Goal: Information Seeking & Learning: Learn about a topic

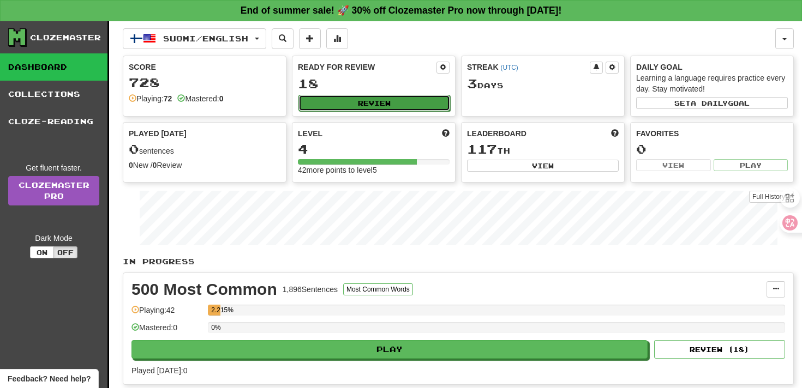
click at [316, 100] on button "Review" at bounding box center [374, 103] width 152 height 16
select select "**"
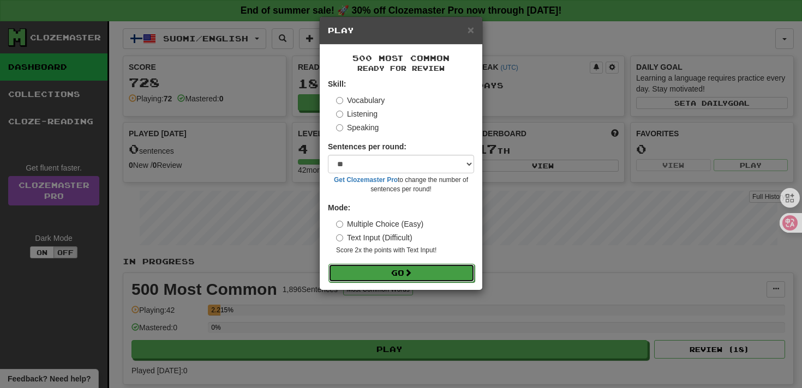
click at [422, 273] on button "Go" at bounding box center [401, 273] width 146 height 19
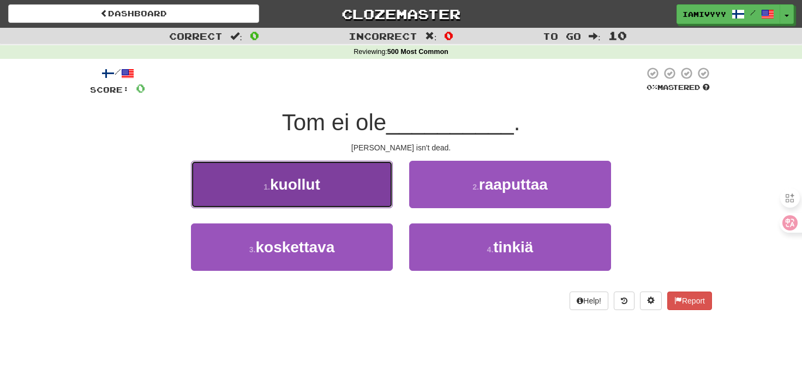
click at [356, 204] on button "1 . kuollut" at bounding box center [292, 184] width 202 height 47
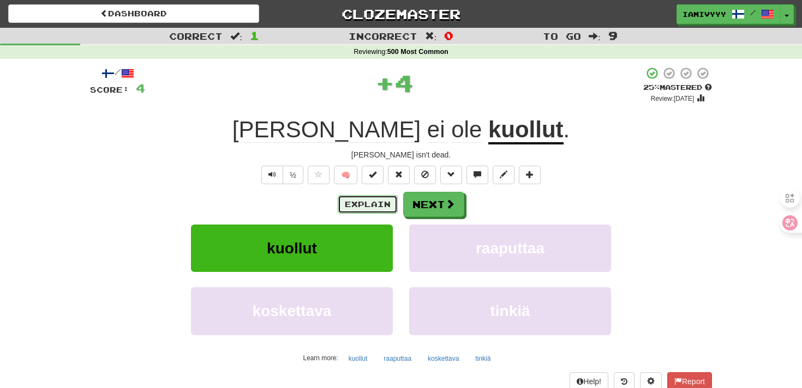
click at [356, 209] on button "Explain" at bounding box center [368, 204] width 60 height 19
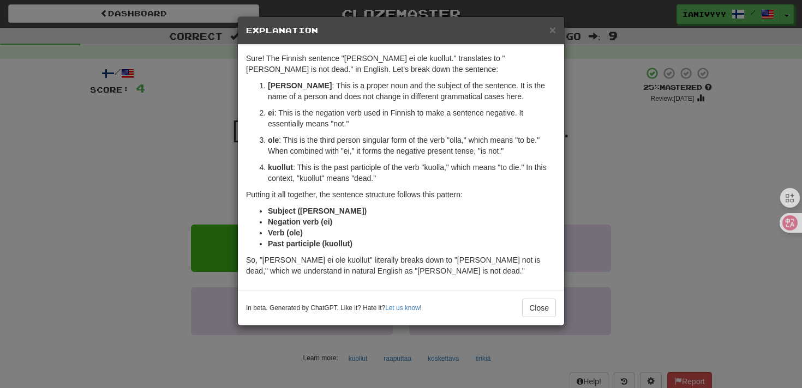
click at [170, 183] on div "× Explanation Sure! The Finnish sentence "Tom ei ole kuollut." translates to "T…" at bounding box center [401, 194] width 802 height 388
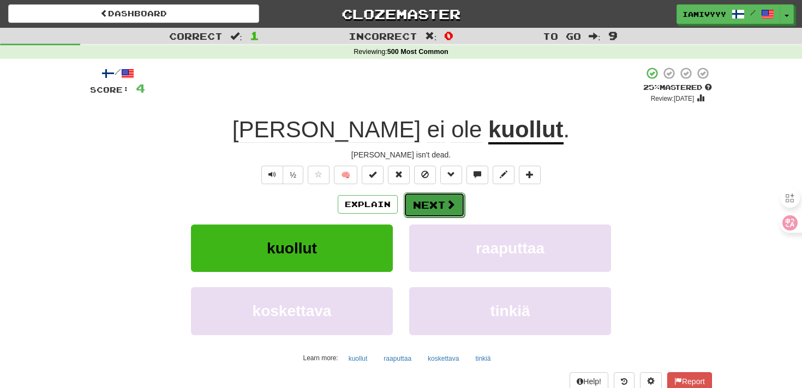
click at [436, 196] on button "Next" at bounding box center [434, 205] width 61 height 25
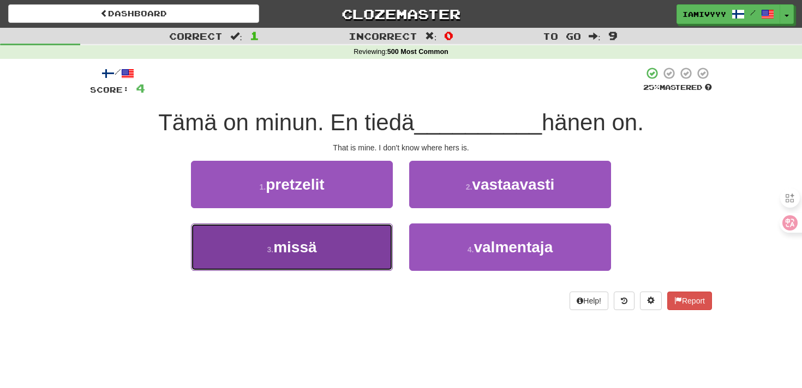
click at [342, 241] on button "3 . missä" at bounding box center [292, 247] width 202 height 47
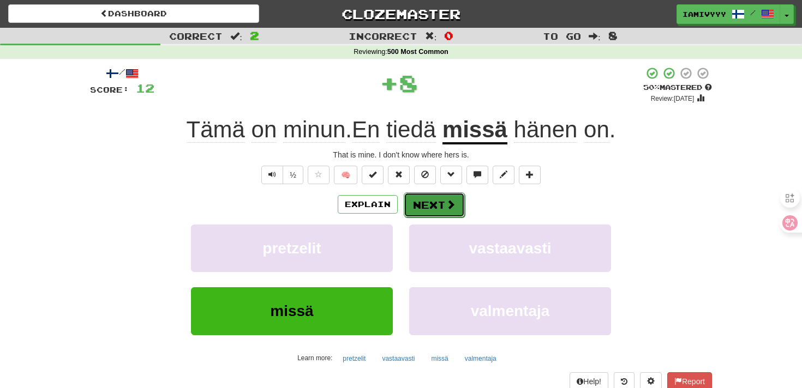
click at [421, 209] on button "Next" at bounding box center [434, 205] width 61 height 25
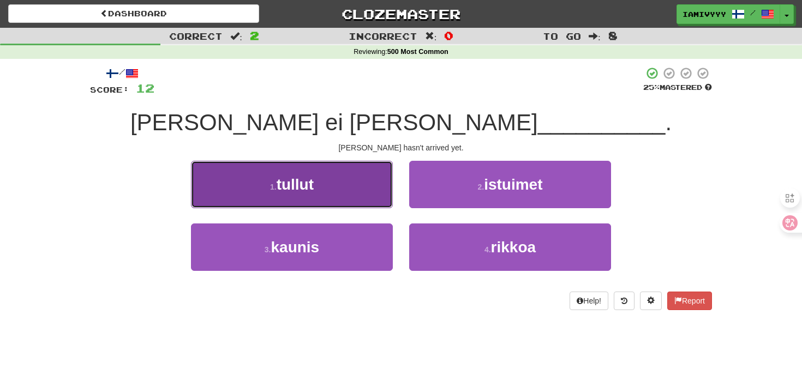
click at [347, 191] on button "1 . tullut" at bounding box center [292, 184] width 202 height 47
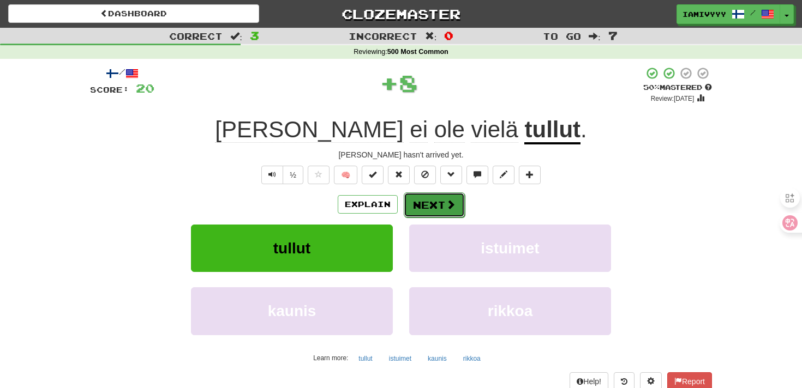
click at [413, 211] on button "Next" at bounding box center [434, 205] width 61 height 25
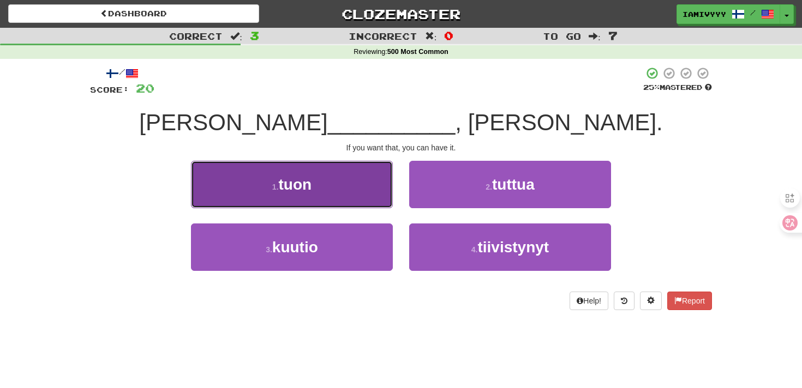
click at [364, 193] on button "1 . tuon" at bounding box center [292, 184] width 202 height 47
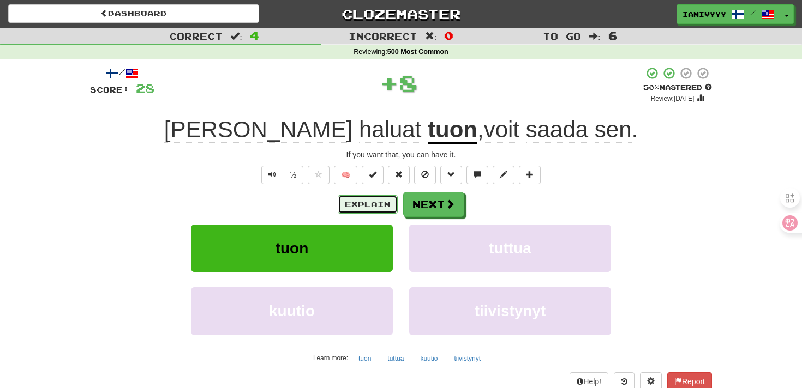
click at [370, 200] on button "Explain" at bounding box center [368, 204] width 60 height 19
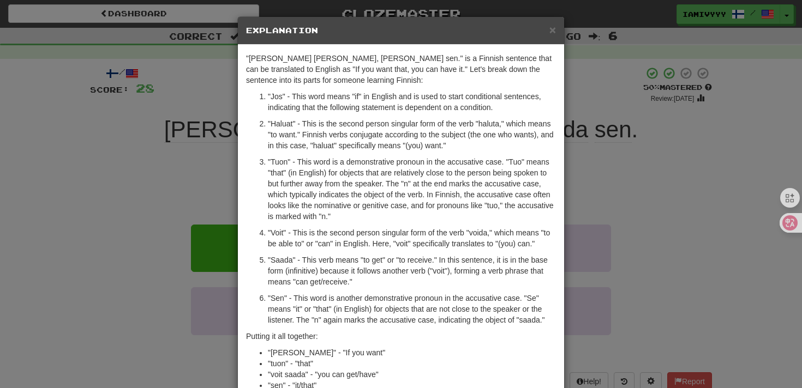
scroll to position [107, 0]
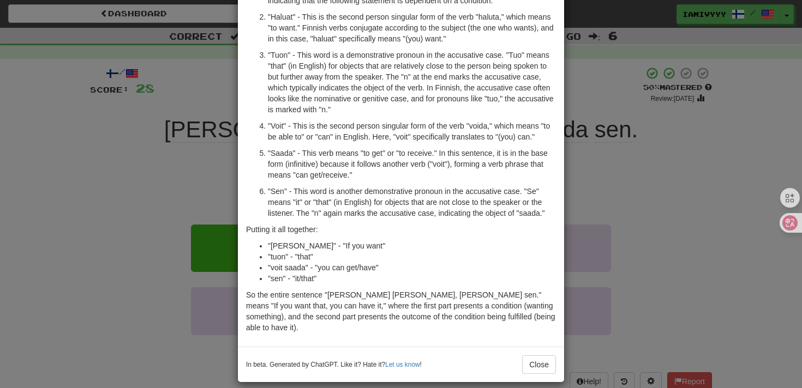
click at [626, 157] on div "× Explanation "Jos haluat tuon, voit saada sen." is a Finnish sentence that can…" at bounding box center [401, 194] width 802 height 388
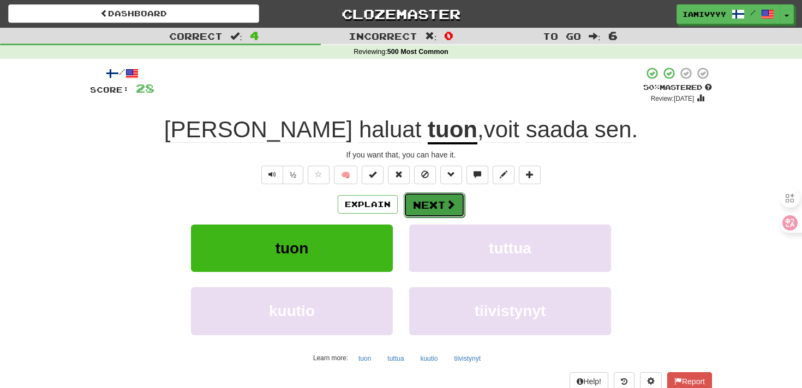
click at [442, 199] on button "Next" at bounding box center [434, 205] width 61 height 25
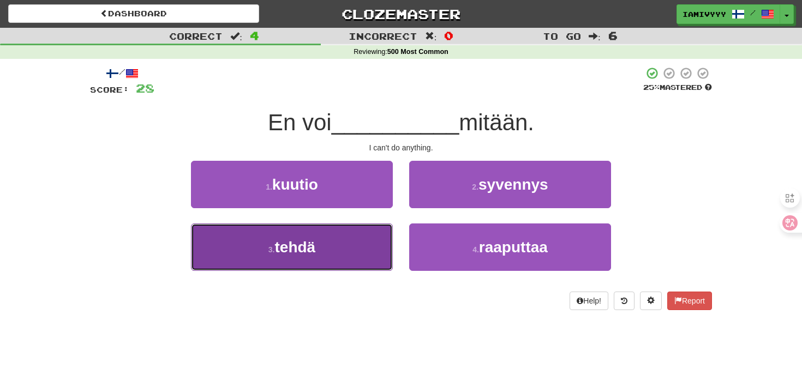
click at [323, 242] on button "3 . tehdä" at bounding box center [292, 247] width 202 height 47
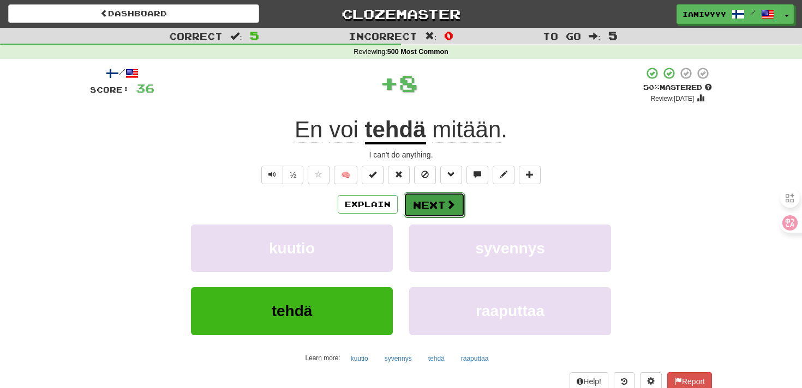
click at [427, 211] on button "Next" at bounding box center [434, 205] width 61 height 25
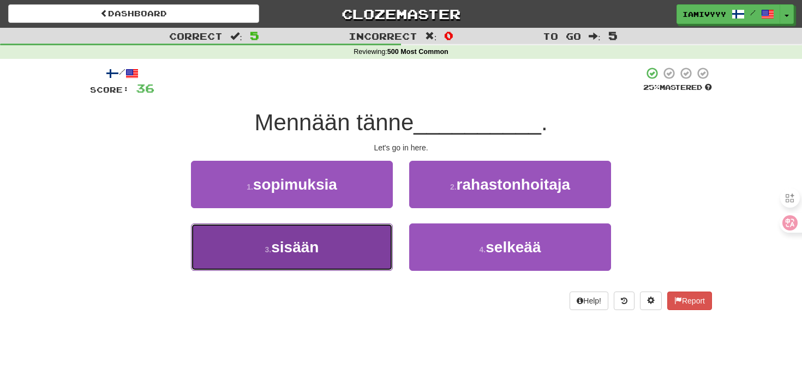
click at [339, 241] on button "3 . sisään" at bounding box center [292, 247] width 202 height 47
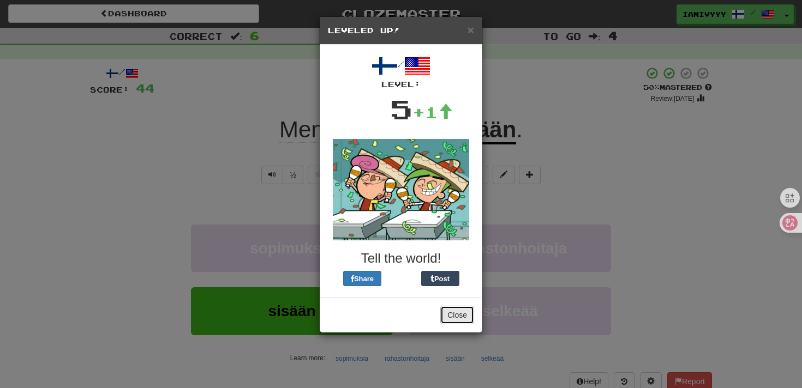
click at [460, 320] on button "Close" at bounding box center [457, 315] width 34 height 19
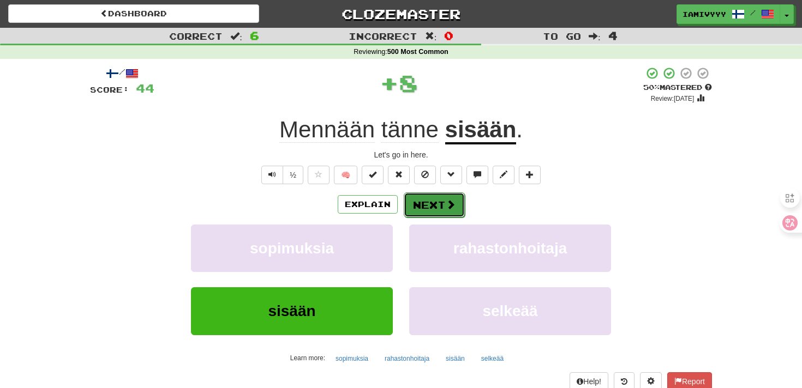
click at [447, 197] on button "Next" at bounding box center [434, 205] width 61 height 25
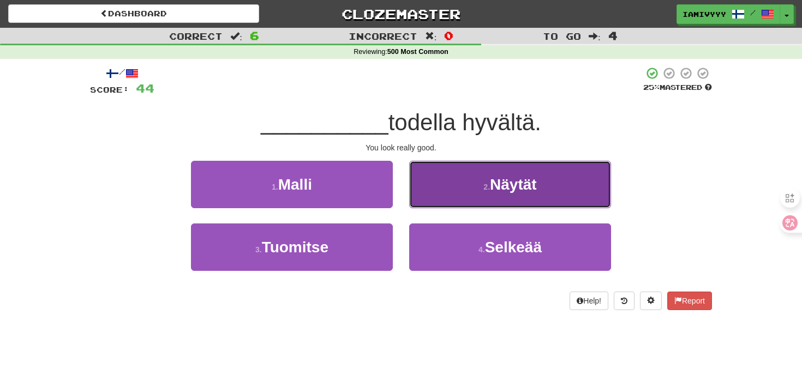
click at [458, 194] on button "2 . Näytät" at bounding box center [510, 184] width 202 height 47
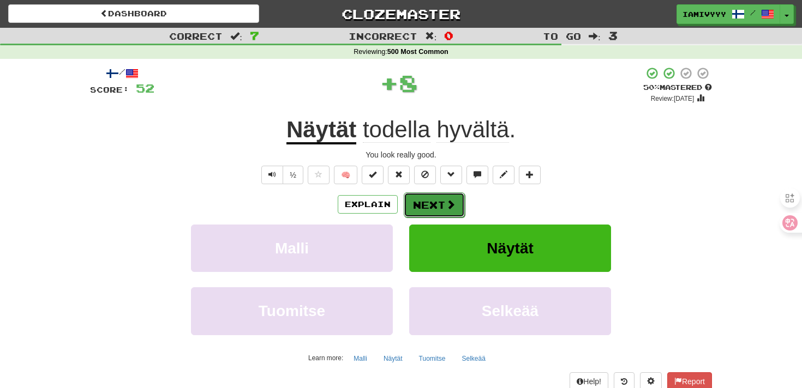
click at [434, 208] on button "Next" at bounding box center [434, 205] width 61 height 25
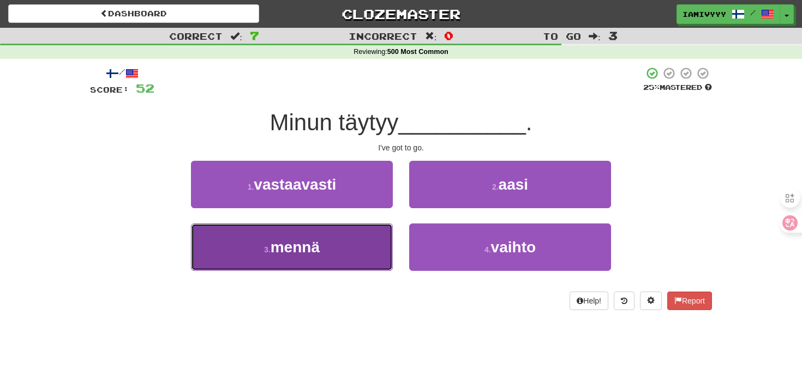
click at [348, 253] on button "3 . mennä" at bounding box center [292, 247] width 202 height 47
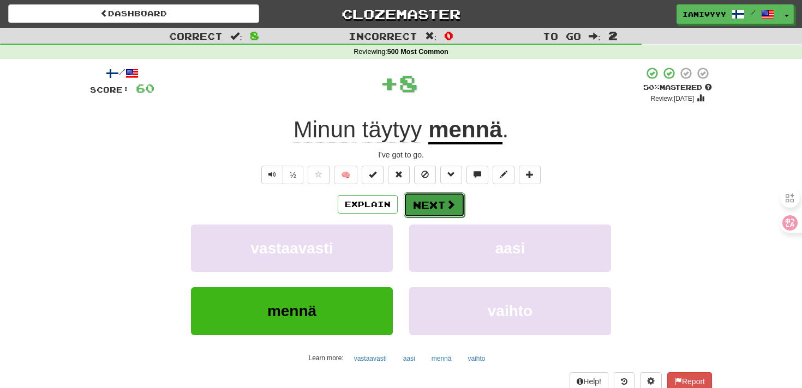
click at [453, 211] on button "Next" at bounding box center [434, 205] width 61 height 25
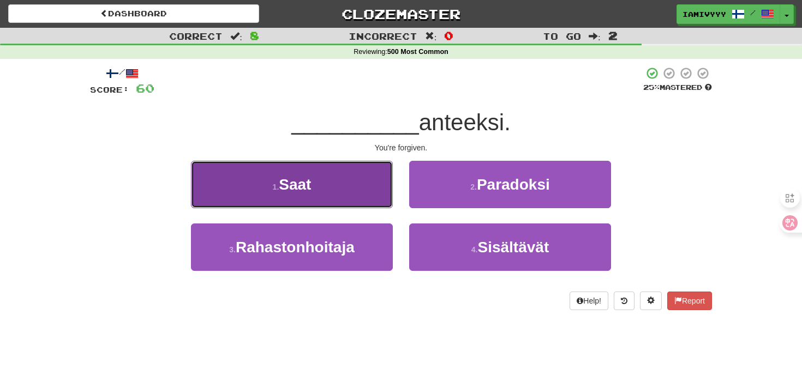
click at [353, 206] on button "1 . Saat" at bounding box center [292, 184] width 202 height 47
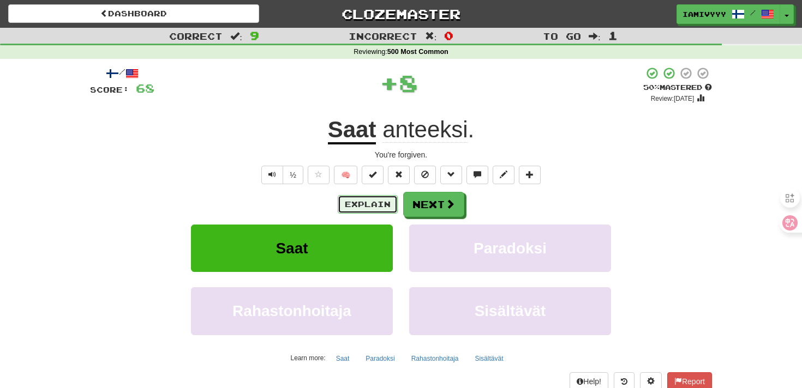
click at [377, 208] on button "Explain" at bounding box center [368, 204] width 60 height 19
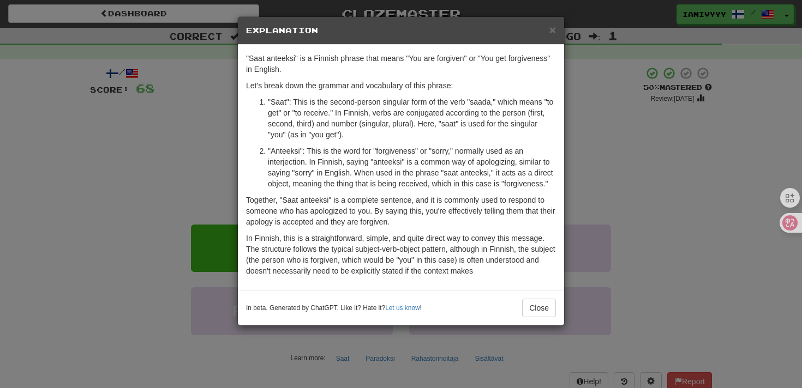
click at [636, 166] on div "× Explanation "Saat anteeksi" is a Finnish phrase that means "You are forgiven"…" at bounding box center [401, 194] width 802 height 388
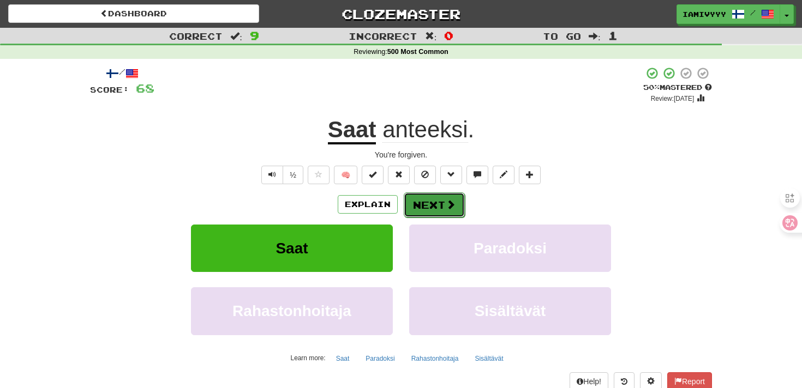
click at [426, 214] on button "Next" at bounding box center [434, 205] width 61 height 25
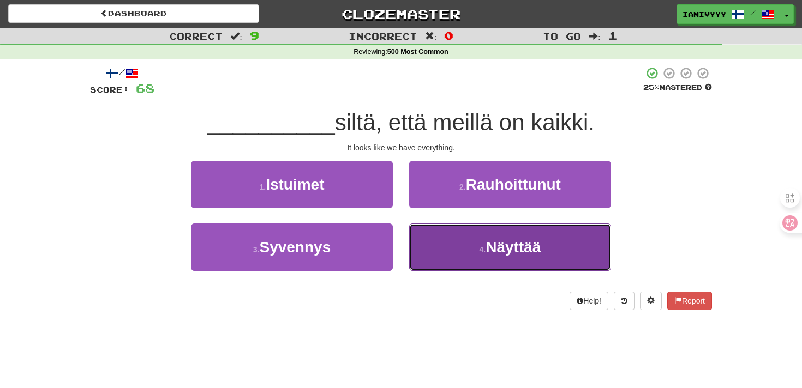
click at [478, 262] on button "4 . Näyttää" at bounding box center [510, 247] width 202 height 47
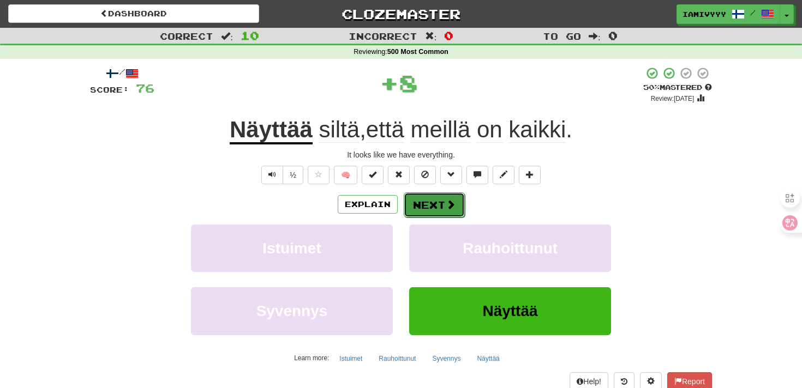
click at [427, 208] on button "Next" at bounding box center [434, 205] width 61 height 25
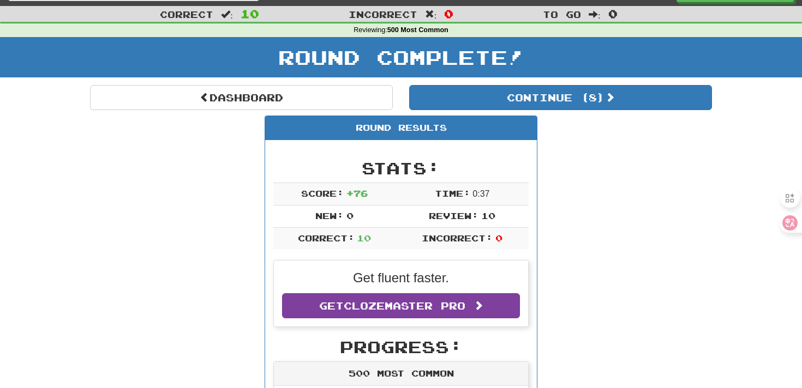
scroll to position [27, 0]
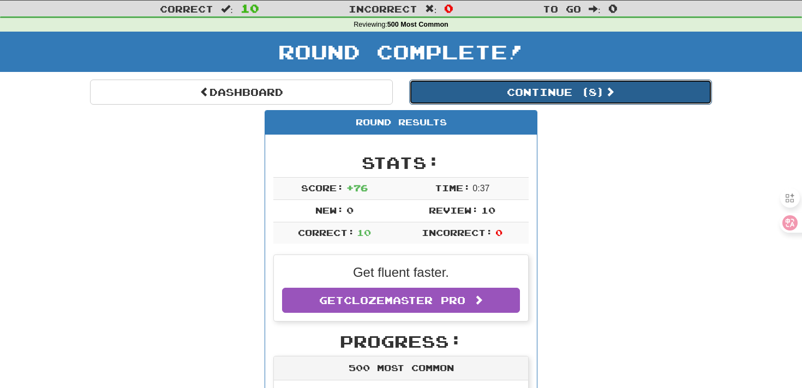
click at [540, 101] on button "Continue ( 8 )" at bounding box center [560, 92] width 303 height 25
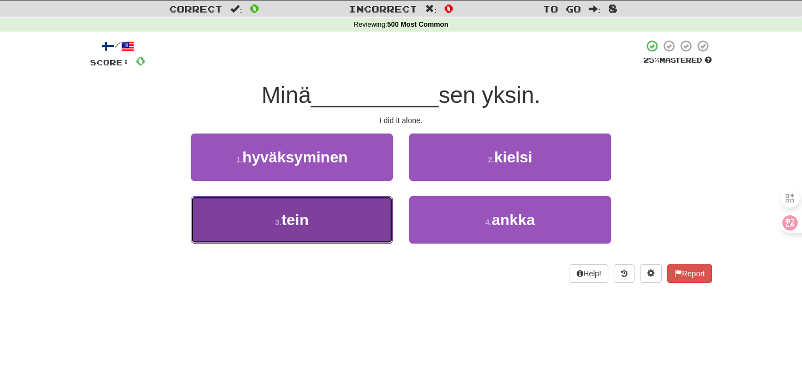
click at [369, 220] on button "3 . tein" at bounding box center [292, 219] width 202 height 47
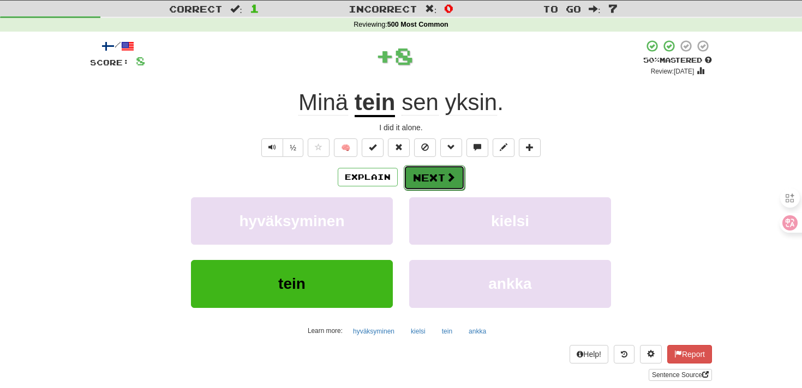
click at [422, 183] on button "Next" at bounding box center [434, 177] width 61 height 25
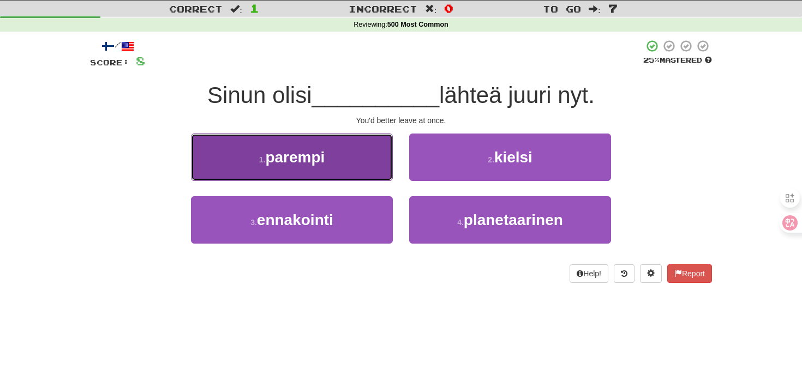
click at [340, 173] on button "1 . parempi" at bounding box center [292, 157] width 202 height 47
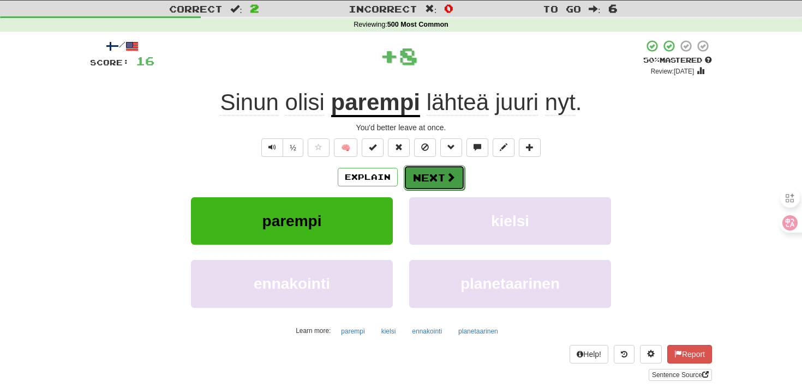
click at [432, 182] on button "Next" at bounding box center [434, 177] width 61 height 25
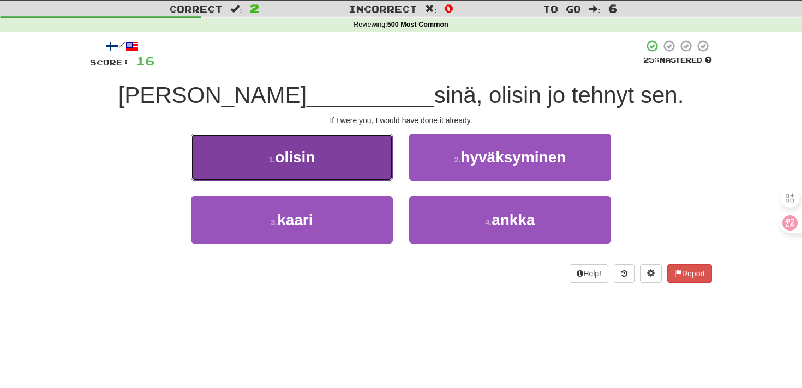
click at [340, 160] on button "1 . olisin" at bounding box center [292, 157] width 202 height 47
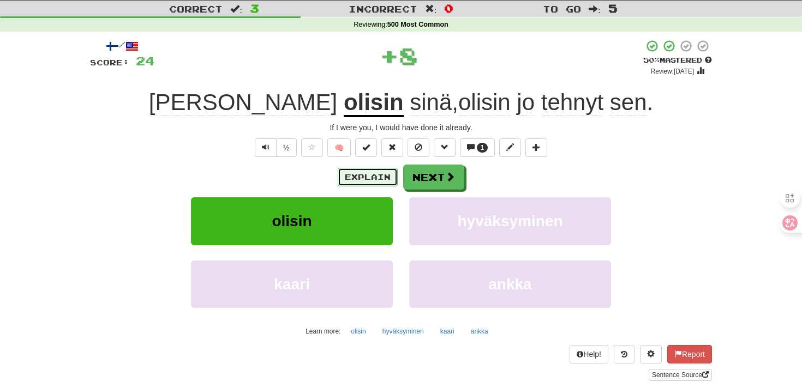
click at [360, 177] on button "Explain" at bounding box center [368, 177] width 60 height 19
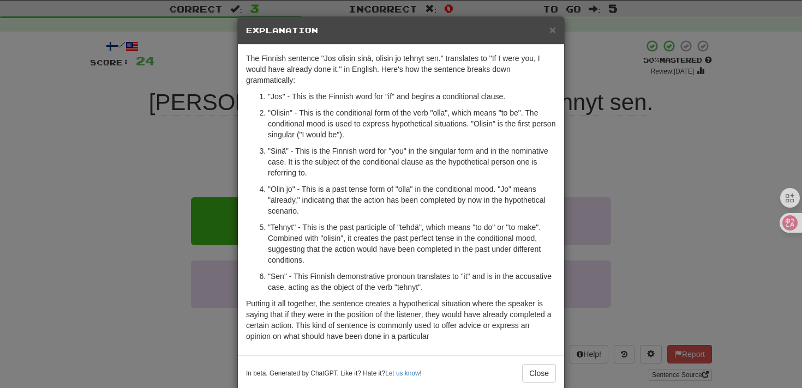
click at [574, 185] on div "× Explanation The Finnish sentence "Jos olisin sinä, olisin jo tehnyt sen." tra…" at bounding box center [401, 194] width 802 height 388
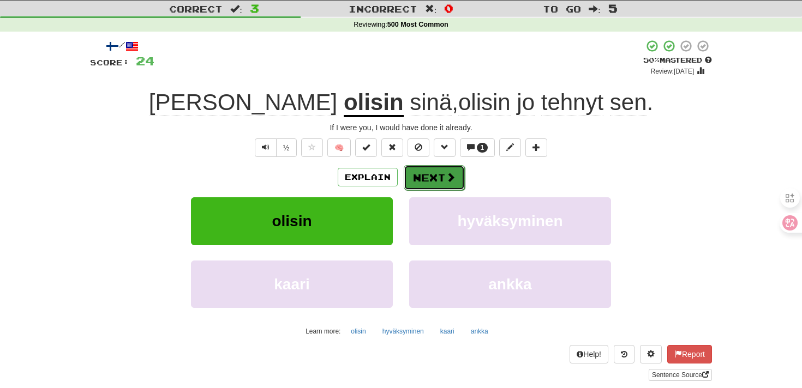
click at [440, 177] on button "Next" at bounding box center [434, 177] width 61 height 25
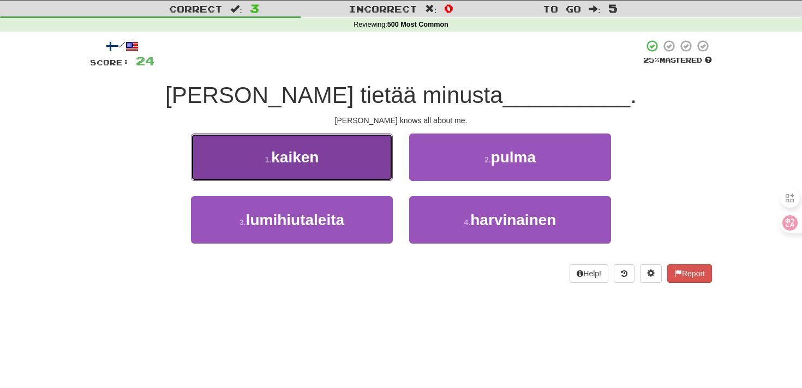
click at [325, 165] on button "1 . kaiken" at bounding box center [292, 157] width 202 height 47
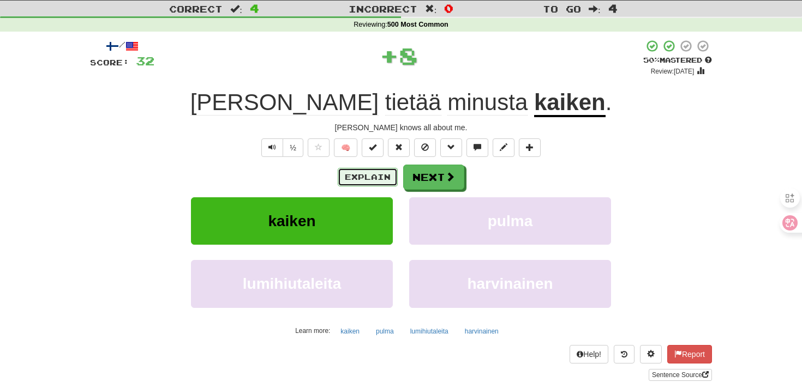
click at [350, 183] on button "Explain" at bounding box center [368, 177] width 60 height 19
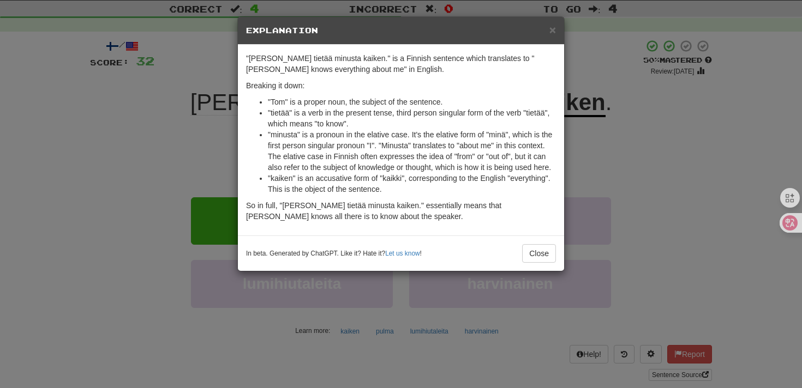
click at [688, 64] on div "× Explanation "Tom tietää minusta kaiken." is a Finnish sentence which translat…" at bounding box center [401, 194] width 802 height 388
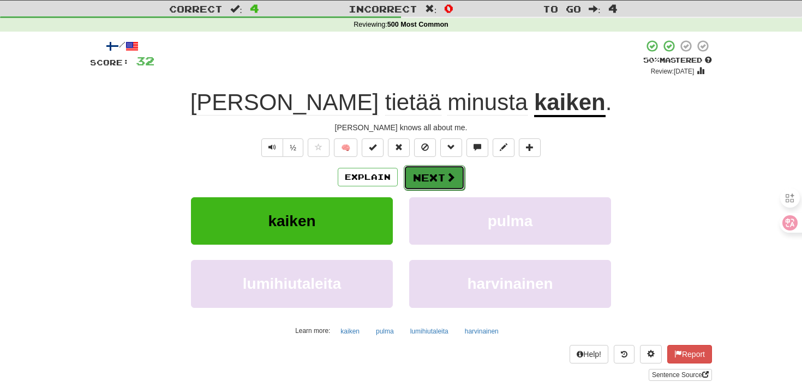
click at [444, 170] on button "Next" at bounding box center [434, 177] width 61 height 25
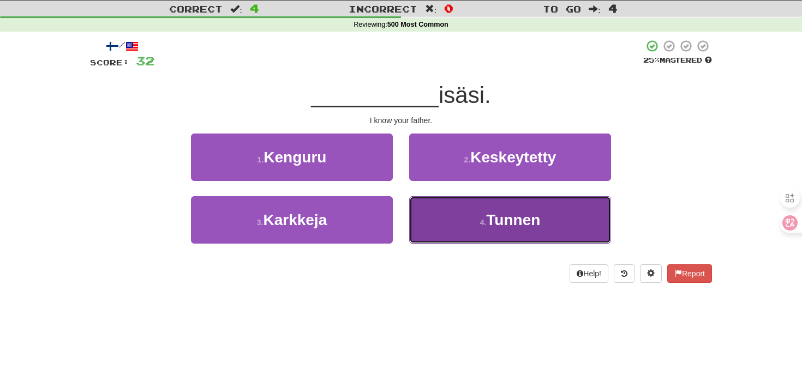
click at [428, 232] on button "4 . Tunnen" at bounding box center [510, 219] width 202 height 47
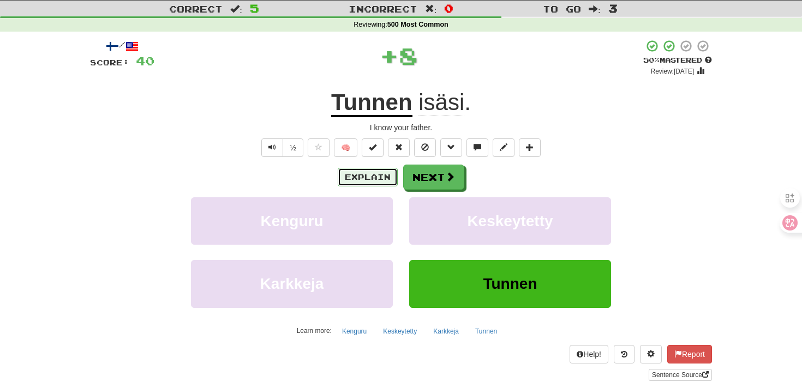
click at [370, 181] on button "Explain" at bounding box center [368, 177] width 60 height 19
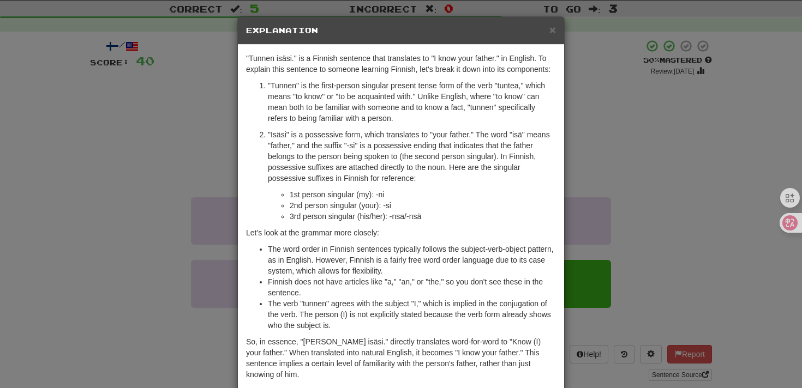
click at [631, 148] on div "× Explanation "Tunnen isäsi." is a Finnish sentence that translates to "I know …" at bounding box center [401, 194] width 802 height 388
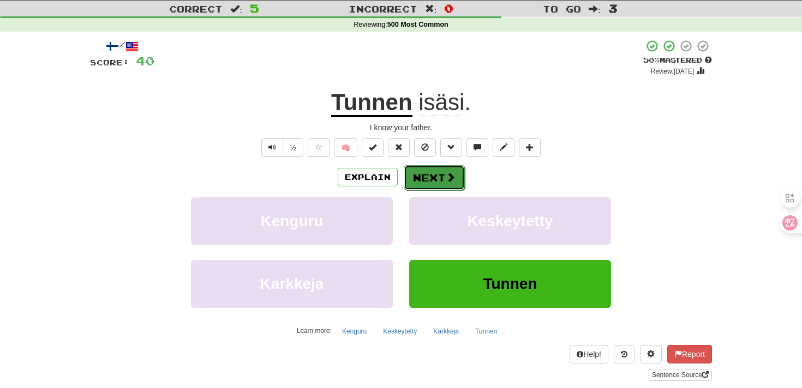
click at [446, 181] on span at bounding box center [451, 177] width 10 height 10
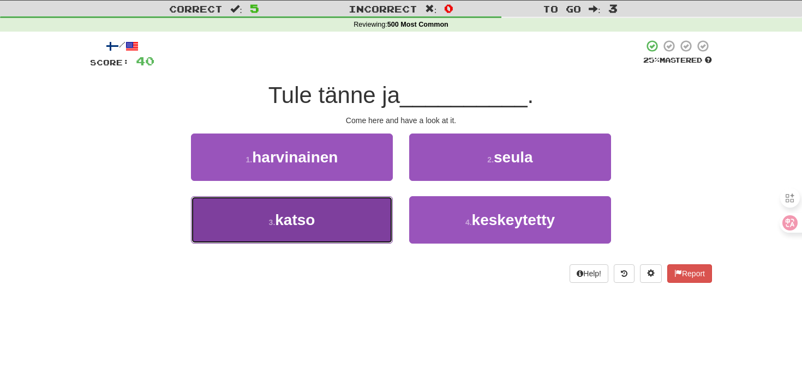
click at [352, 227] on button "3 . katso" at bounding box center [292, 219] width 202 height 47
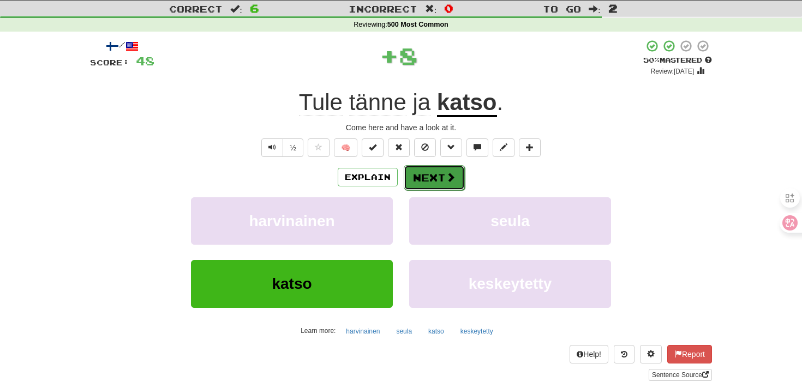
click at [444, 178] on button "Next" at bounding box center [434, 177] width 61 height 25
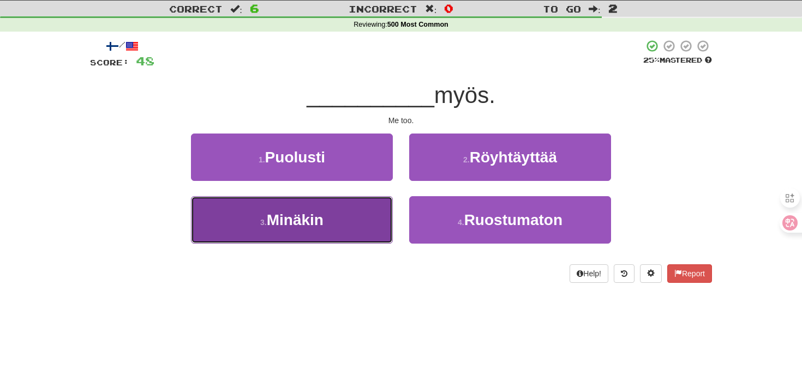
click at [331, 214] on button "3 . Minäkin" at bounding box center [292, 219] width 202 height 47
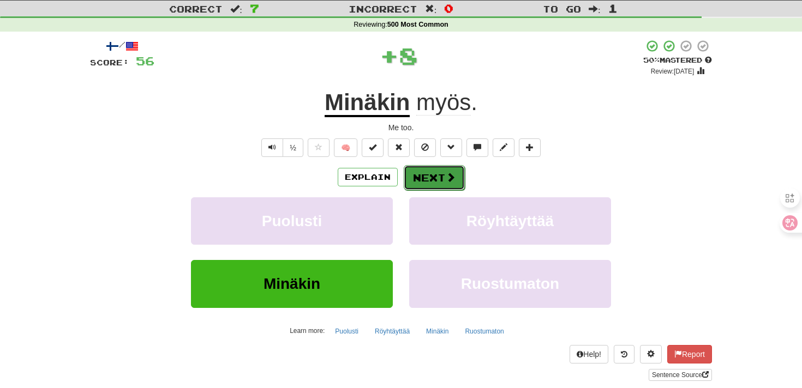
click at [433, 178] on button "Next" at bounding box center [434, 177] width 61 height 25
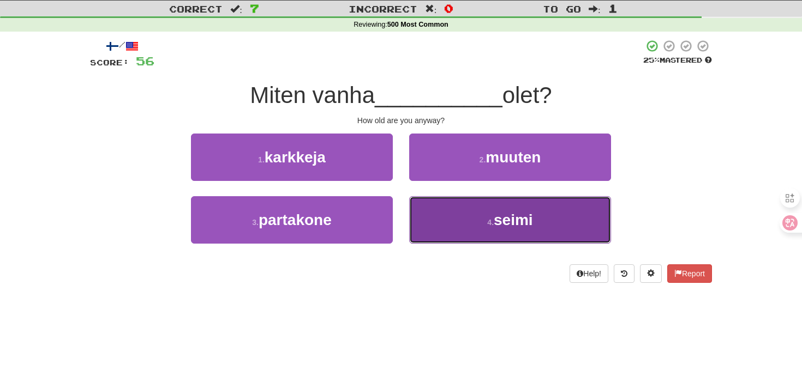
click at [439, 219] on button "4 . seimi" at bounding box center [510, 219] width 202 height 47
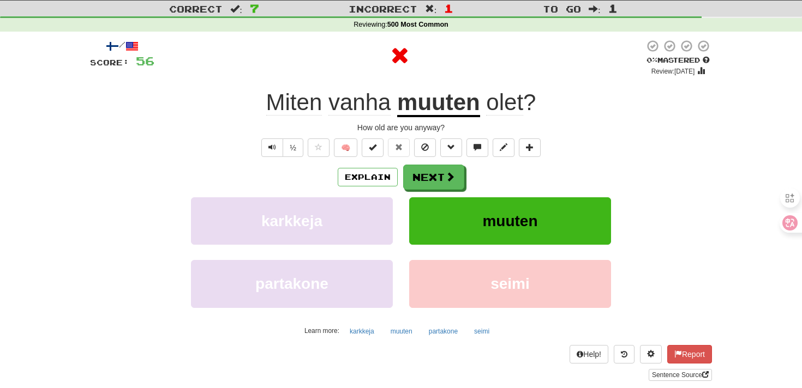
click at [372, 192] on div "Explain Next karkkeja muuten partakone seimi Learn more: karkkeja muuten partak…" at bounding box center [401, 252] width 622 height 175
click at [366, 182] on button "Explain" at bounding box center [368, 177] width 60 height 19
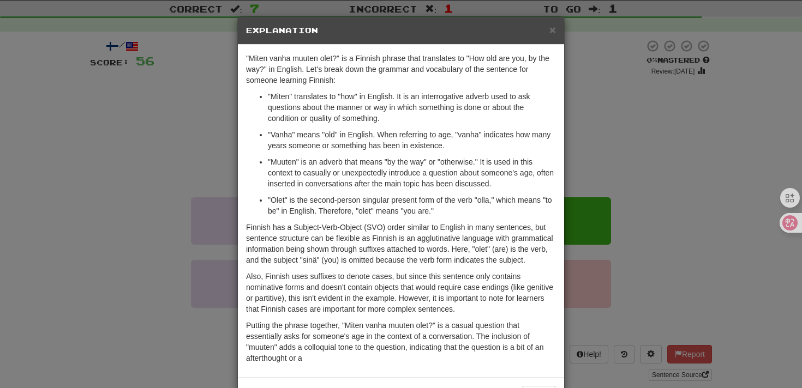
click at [675, 94] on div "× Explanation "Miten vanha muuten olet?" is a Finnish phrase that translates to…" at bounding box center [401, 194] width 802 height 388
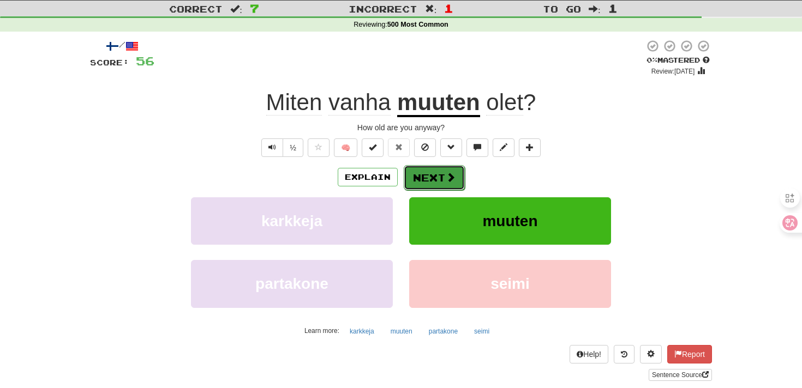
click at [442, 178] on button "Next" at bounding box center [434, 177] width 61 height 25
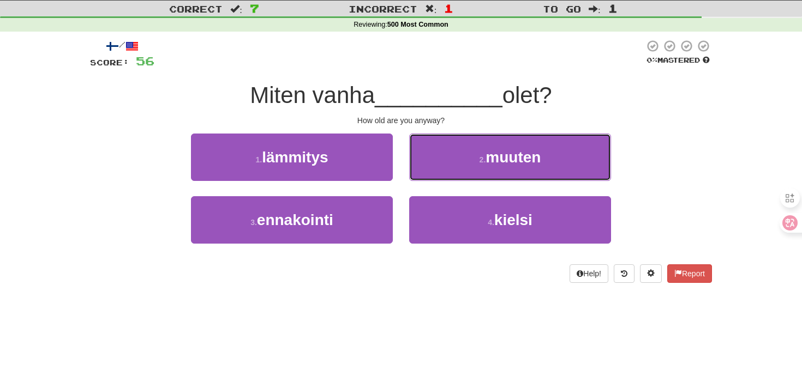
click at [442, 178] on button "2 . muuten" at bounding box center [510, 157] width 202 height 47
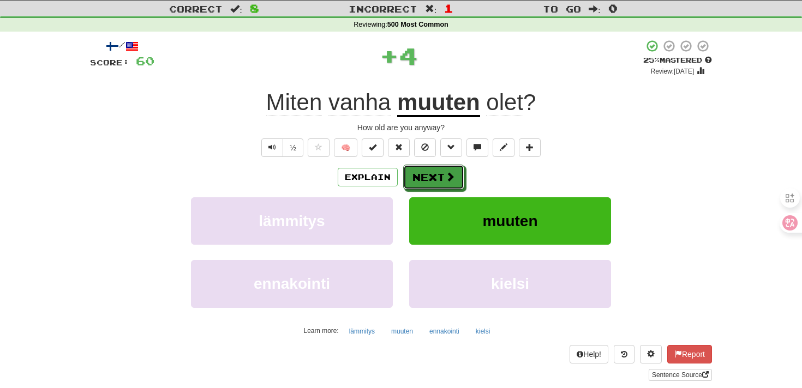
click at [442, 178] on button "Next" at bounding box center [433, 177] width 61 height 25
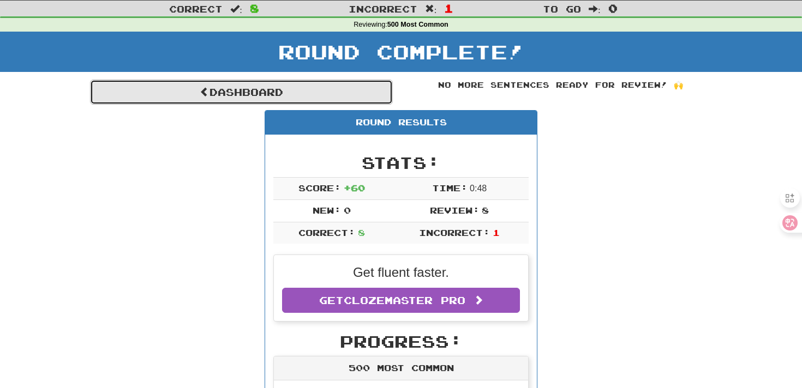
click at [342, 98] on link "Dashboard" at bounding box center [241, 92] width 303 height 25
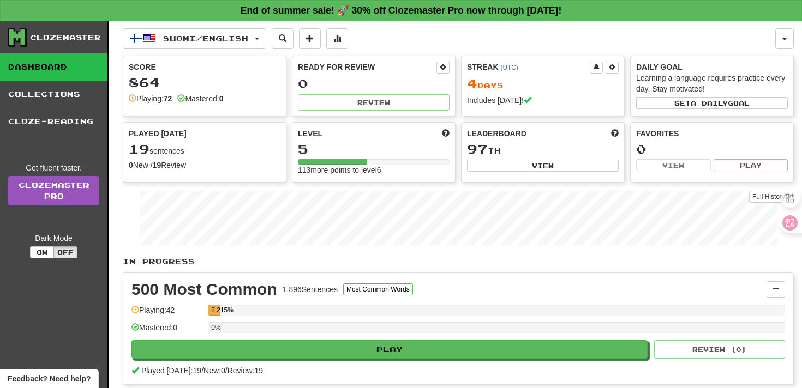
click at [335, 366] on div "Played today: 19 / New: 0 / Review: 19" at bounding box center [458, 371] width 654 height 11
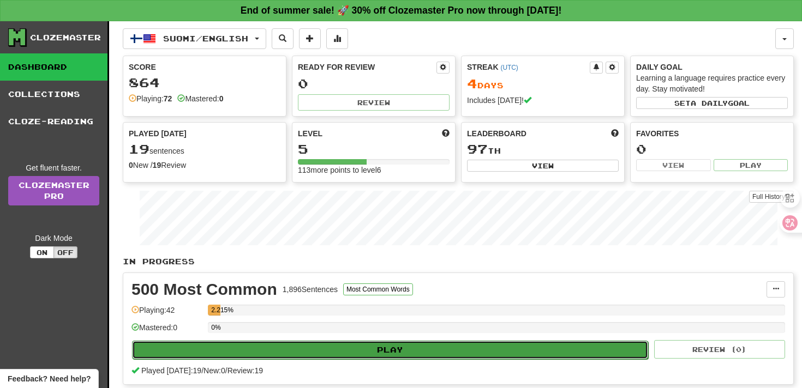
click at [334, 355] on button "Play" at bounding box center [390, 350] width 516 height 19
select select "**"
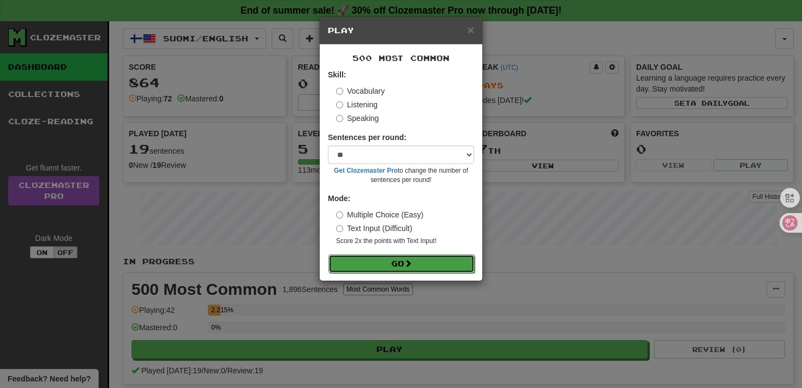
click at [385, 267] on button "Go" at bounding box center [401, 264] width 146 height 19
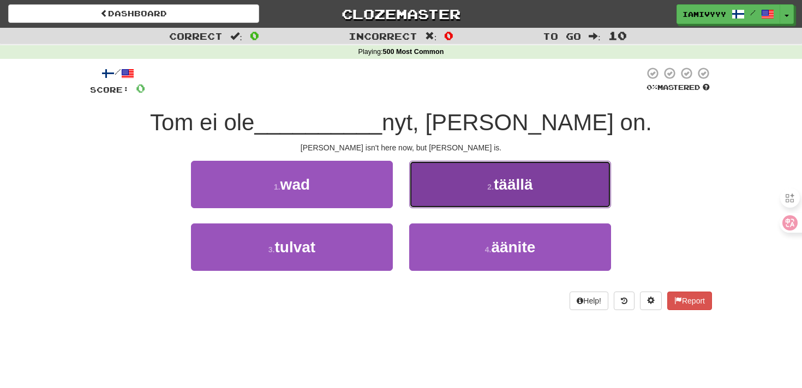
click at [475, 193] on button "2 . täällä" at bounding box center [510, 184] width 202 height 47
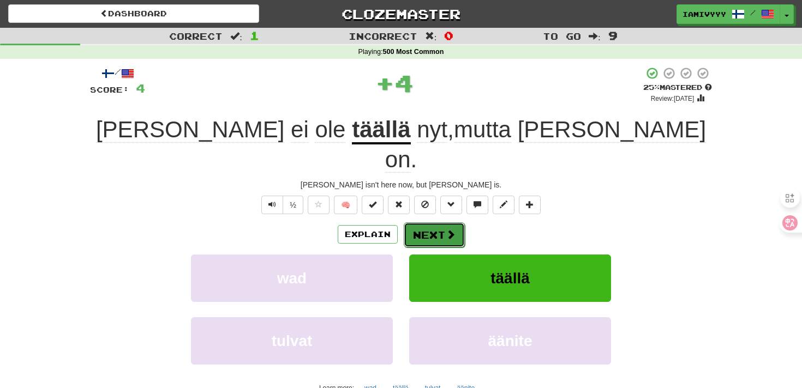
click at [445, 223] on button "Next" at bounding box center [434, 235] width 61 height 25
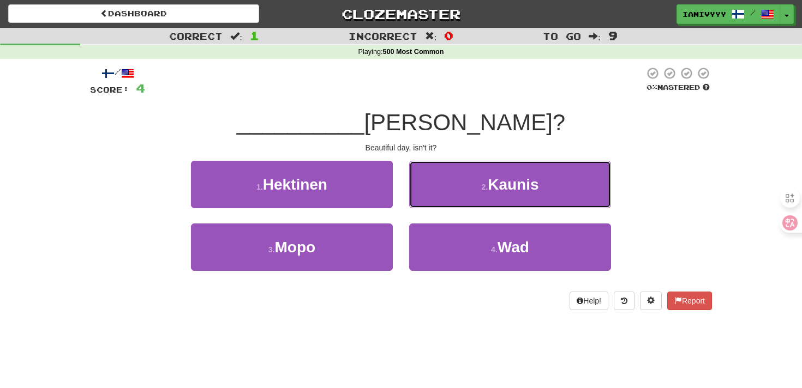
click at [445, 194] on button "2 . Kaunis" at bounding box center [510, 184] width 202 height 47
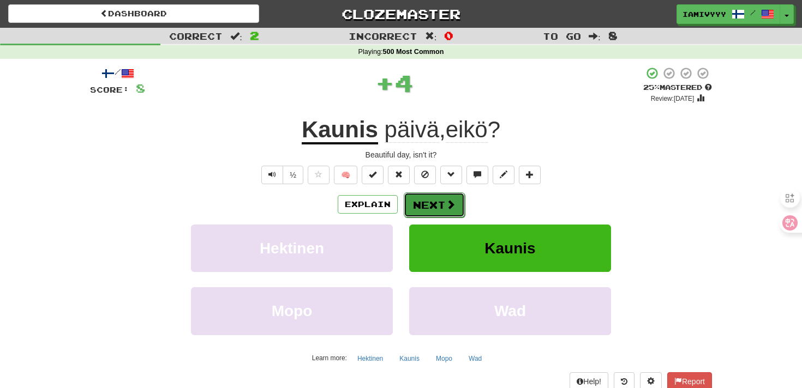
click at [438, 200] on button "Next" at bounding box center [434, 205] width 61 height 25
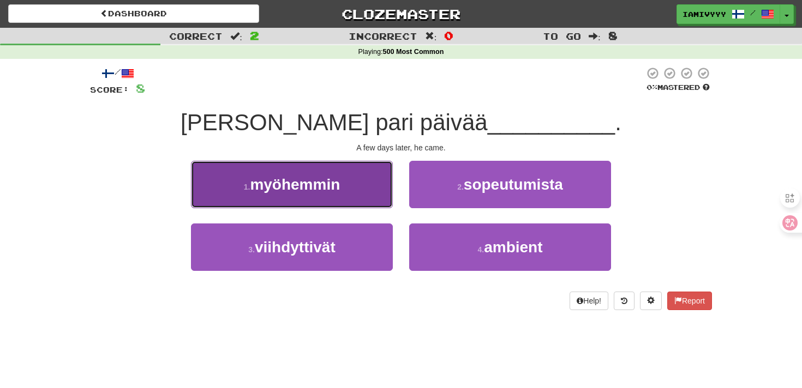
click at [381, 197] on button "1 . myöhemmin" at bounding box center [292, 184] width 202 height 47
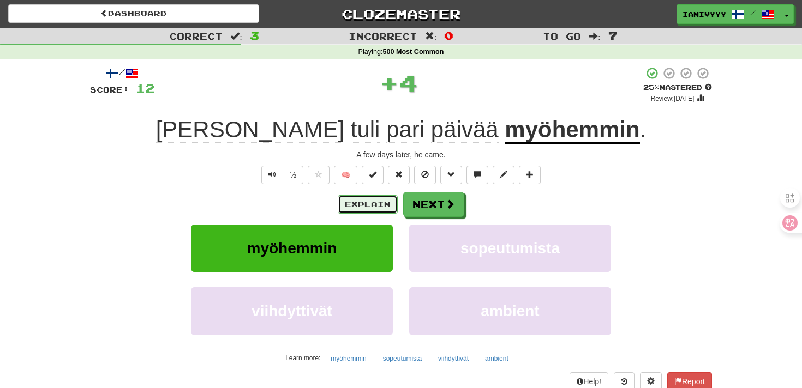
click at [376, 206] on button "Explain" at bounding box center [368, 204] width 60 height 19
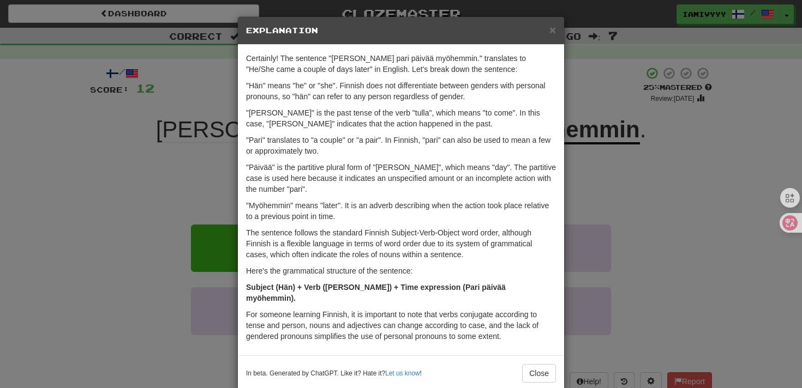
click at [592, 188] on div "× Explanation Certainly! The sentence "Hän tuli pari päivää myöhemmin." transla…" at bounding box center [401, 194] width 802 height 388
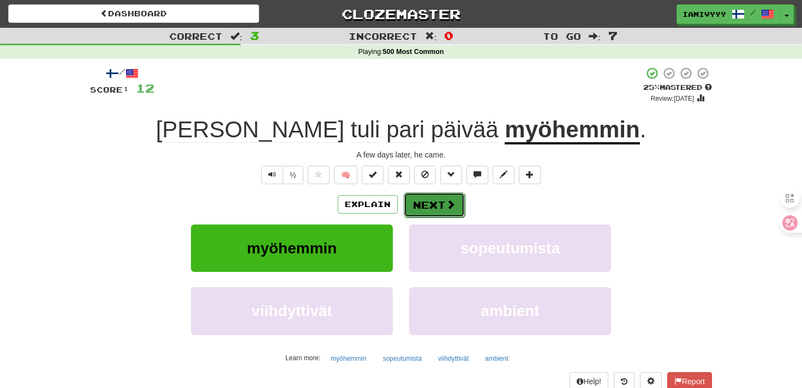
click at [420, 211] on button "Next" at bounding box center [434, 205] width 61 height 25
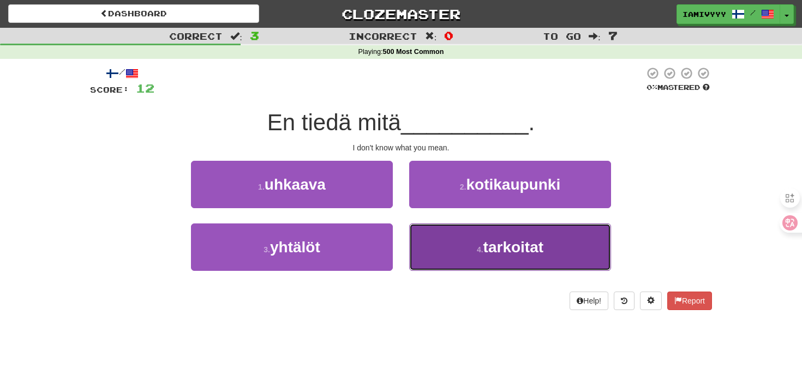
click at [436, 241] on button "4 . tarkoitat" at bounding box center [510, 247] width 202 height 47
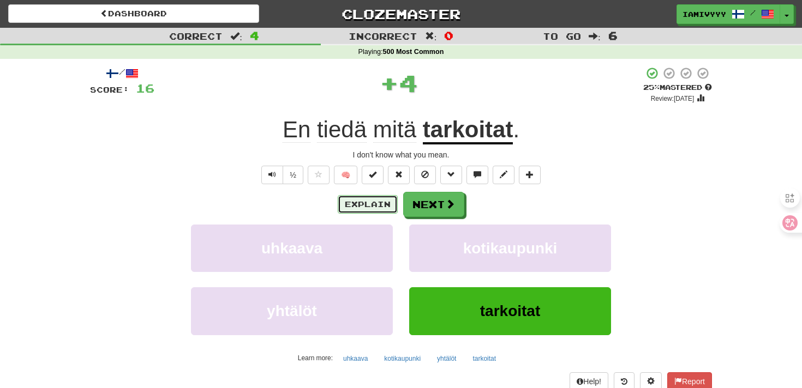
click at [377, 203] on button "Explain" at bounding box center [368, 204] width 60 height 19
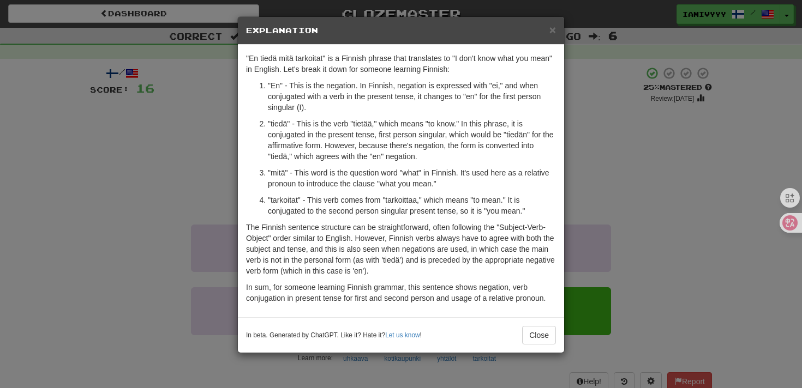
click at [734, 149] on div "× Explanation "En tiedä mitä tarkoitat" is a Finnish phrase that translates to …" at bounding box center [401, 194] width 802 height 388
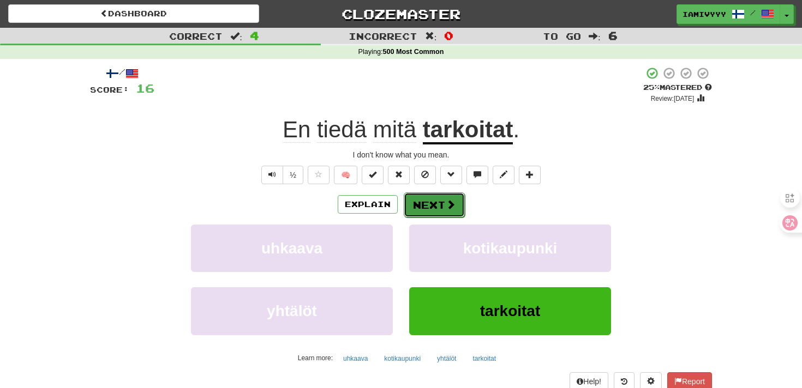
click at [438, 204] on button "Next" at bounding box center [434, 205] width 61 height 25
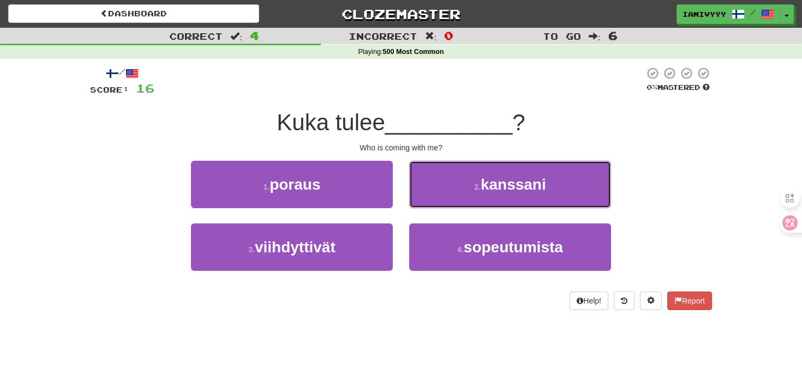
click at [438, 204] on button "2 . kanssani" at bounding box center [510, 184] width 202 height 47
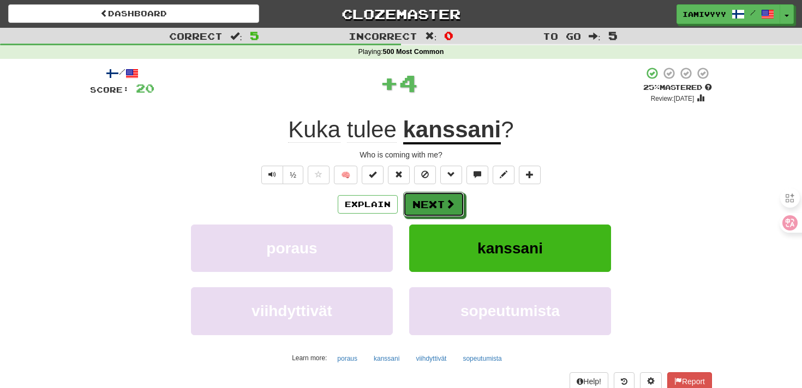
click at [438, 204] on button "Next" at bounding box center [433, 204] width 61 height 25
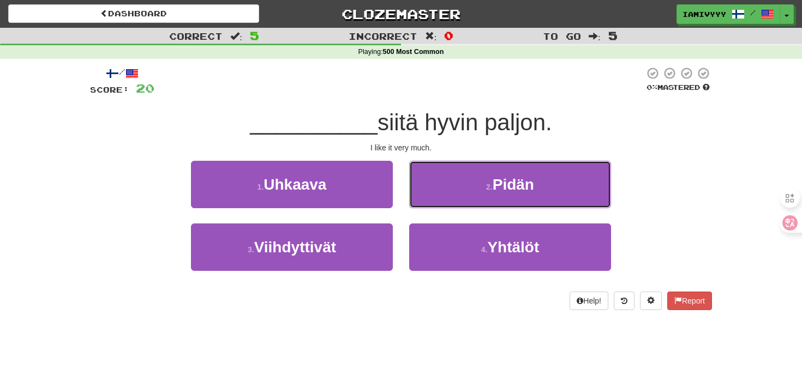
click at [438, 204] on button "2 . Pidän" at bounding box center [510, 184] width 202 height 47
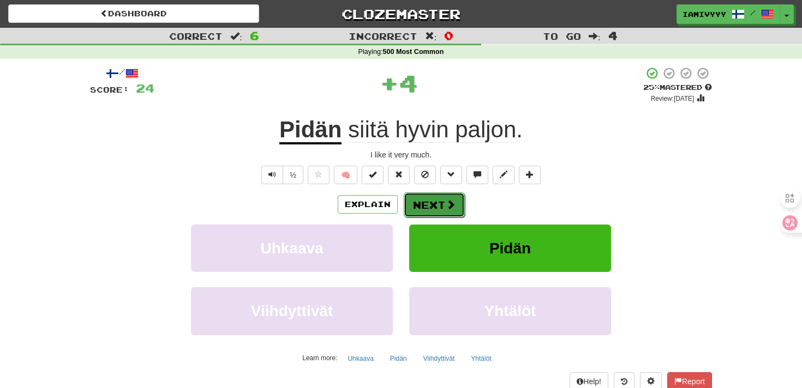
click at [432, 204] on button "Next" at bounding box center [434, 205] width 61 height 25
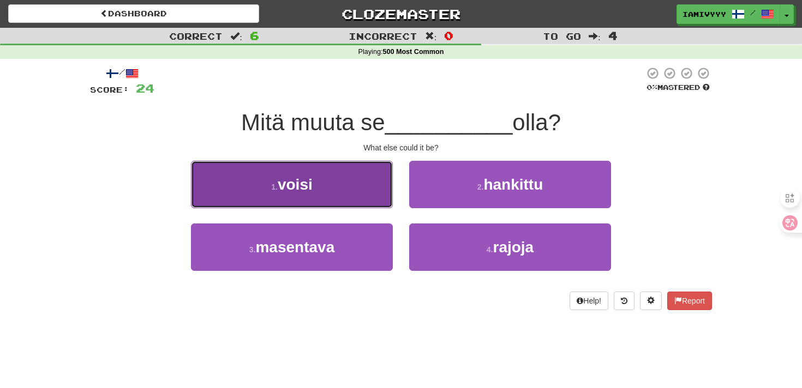
click at [362, 191] on button "1 . voisi" at bounding box center [292, 184] width 202 height 47
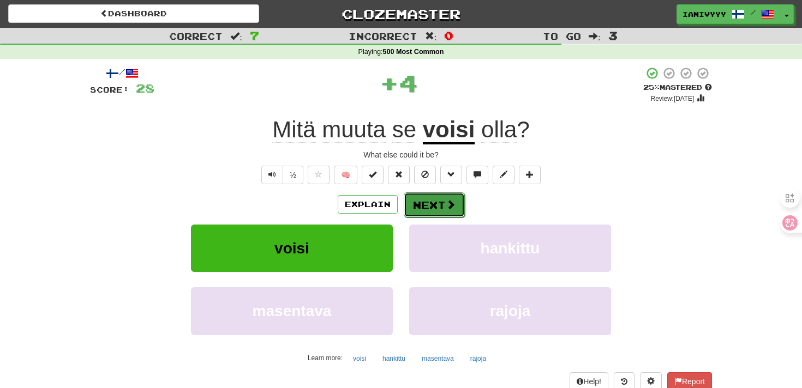
click at [445, 211] on button "Next" at bounding box center [434, 205] width 61 height 25
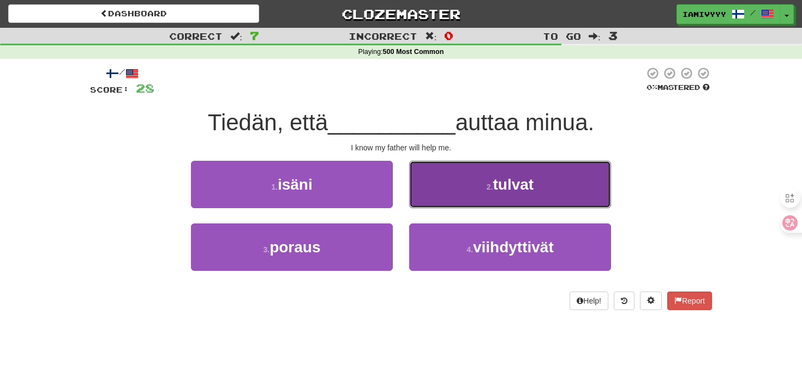
click at [432, 165] on button "2 . tulvat" at bounding box center [510, 184] width 202 height 47
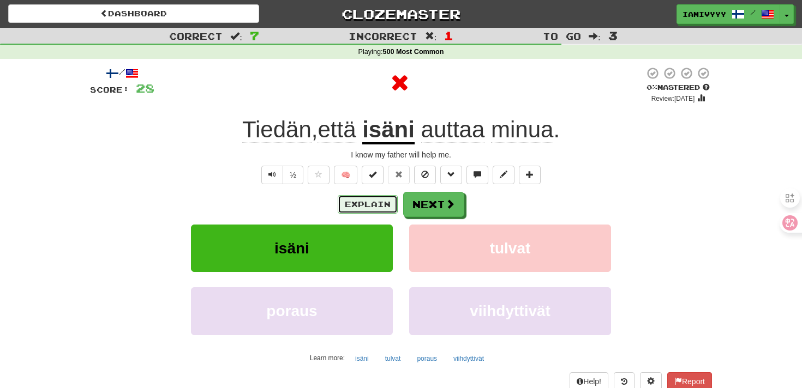
click at [362, 206] on button "Explain" at bounding box center [368, 204] width 60 height 19
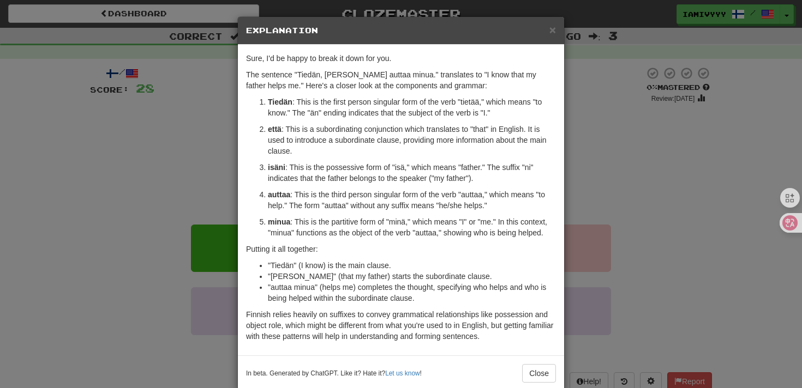
click at [564, 149] on div "× Explanation Sure, I'd be happy to break it down for you. The sentence "Tiedän…" at bounding box center [400, 203] width 327 height 375
click at [549, 380] on button "Close" at bounding box center [539, 373] width 34 height 19
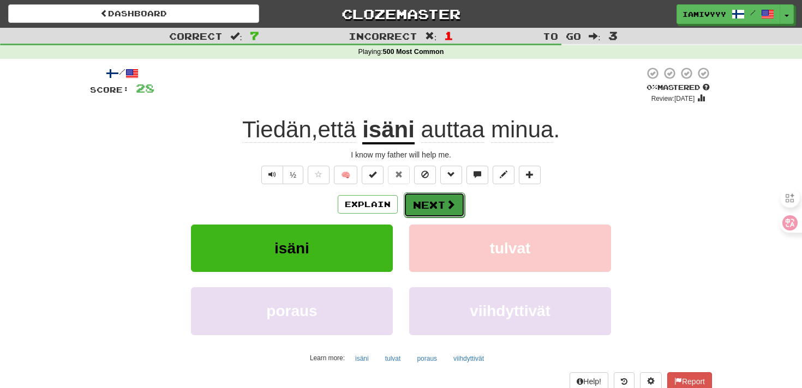
click at [449, 207] on span at bounding box center [451, 205] width 10 height 10
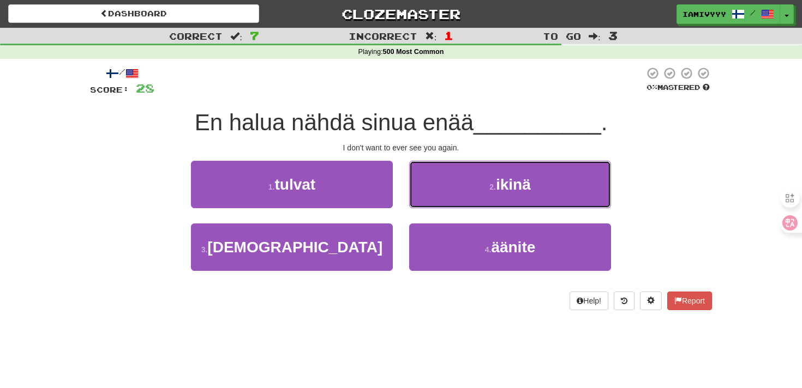
click at [449, 207] on button "2 . ikinä" at bounding box center [510, 184] width 202 height 47
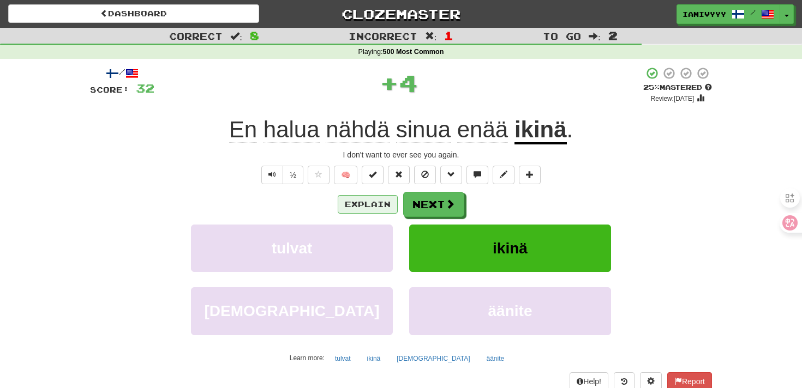
click at [366, 207] on button "Explain" at bounding box center [368, 204] width 60 height 19
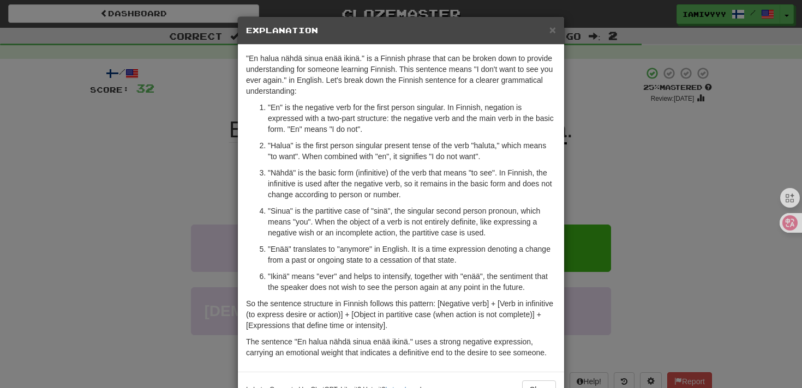
click at [655, 223] on div "× Explanation "En halua nähdä sinua enää ikinä." is a Finnish phrase that can b…" at bounding box center [401, 194] width 802 height 388
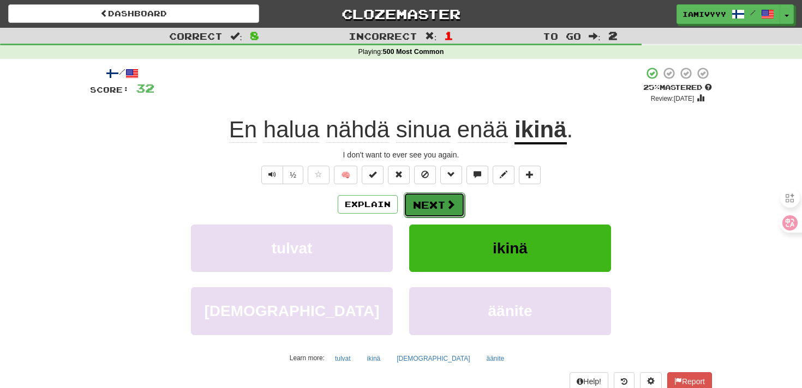
click at [420, 214] on button "Next" at bounding box center [434, 205] width 61 height 25
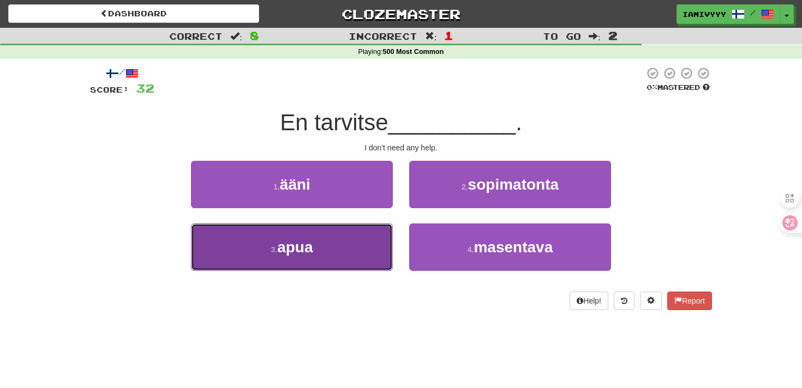
click at [333, 236] on button "3 . apua" at bounding box center [292, 247] width 202 height 47
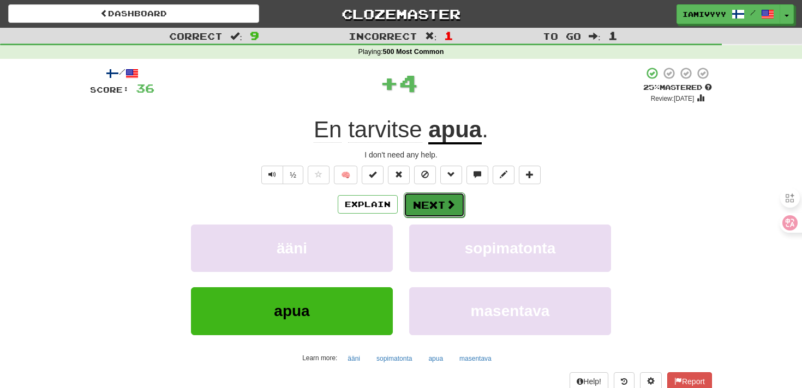
click at [424, 211] on button "Next" at bounding box center [434, 205] width 61 height 25
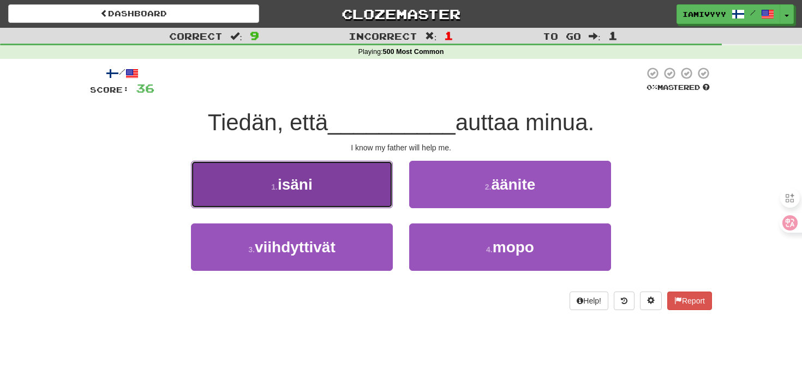
click at [342, 201] on button "1 . isäni" at bounding box center [292, 184] width 202 height 47
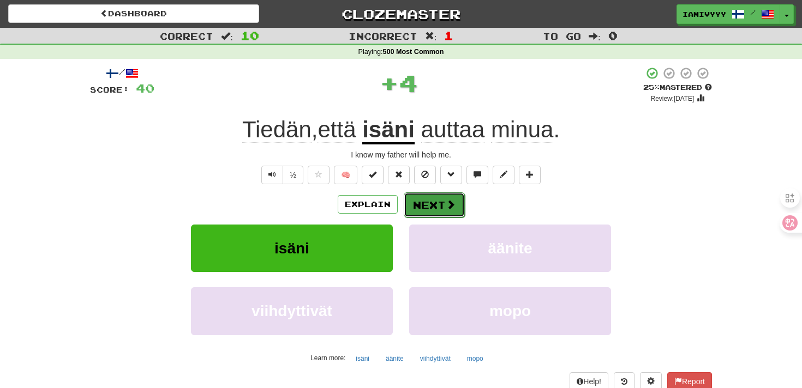
click at [434, 209] on button "Next" at bounding box center [434, 205] width 61 height 25
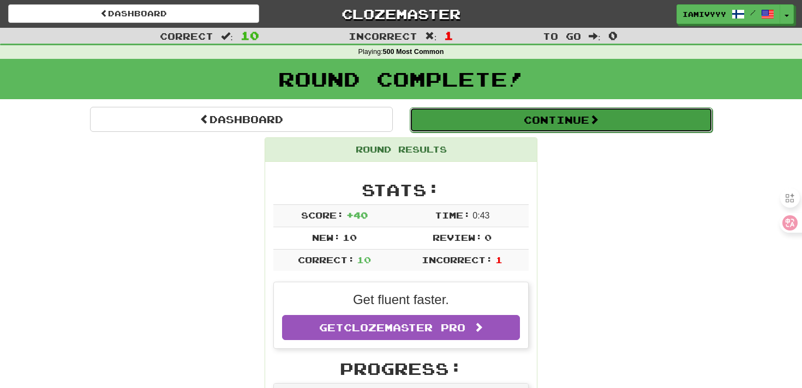
click at [486, 116] on button "Continue" at bounding box center [561, 119] width 303 height 25
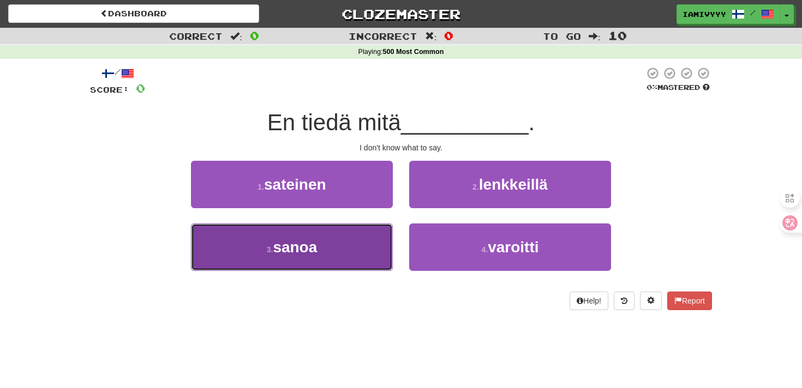
click at [308, 261] on button "3 . sanoa" at bounding box center [292, 247] width 202 height 47
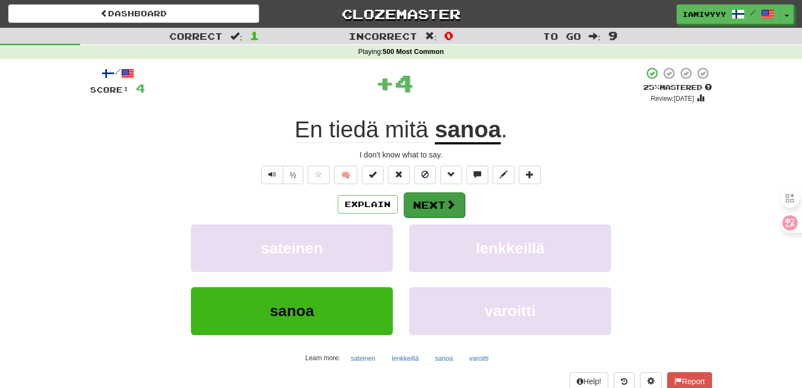
click at [441, 201] on button "Next" at bounding box center [434, 205] width 61 height 25
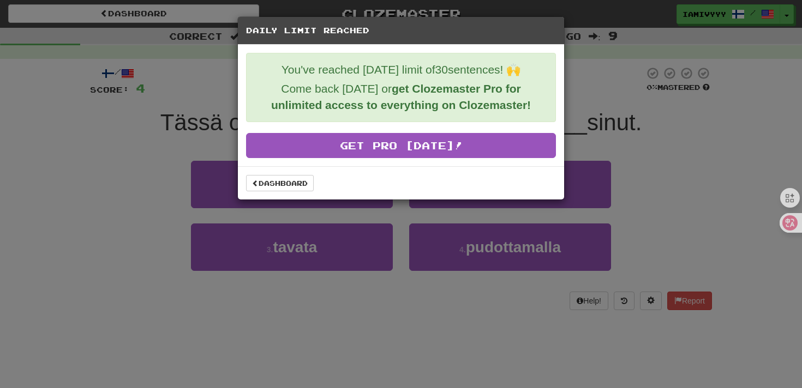
click at [309, 192] on div "Dashboard" at bounding box center [401, 182] width 326 height 33
click at [296, 181] on link "Dashboard" at bounding box center [280, 183] width 68 height 16
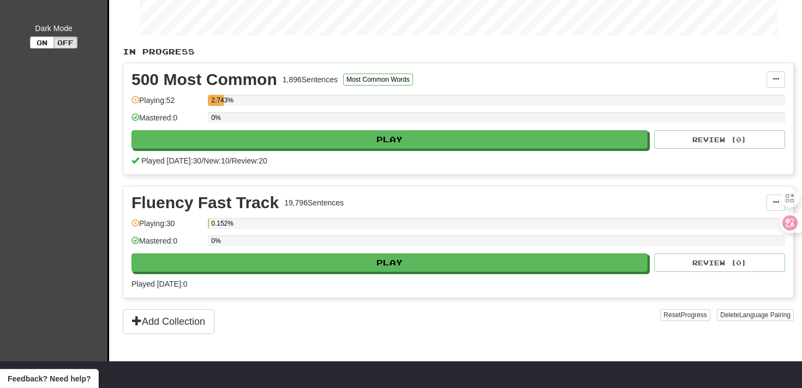
scroll to position [211, 0]
